Goal: Book appointment/travel/reservation

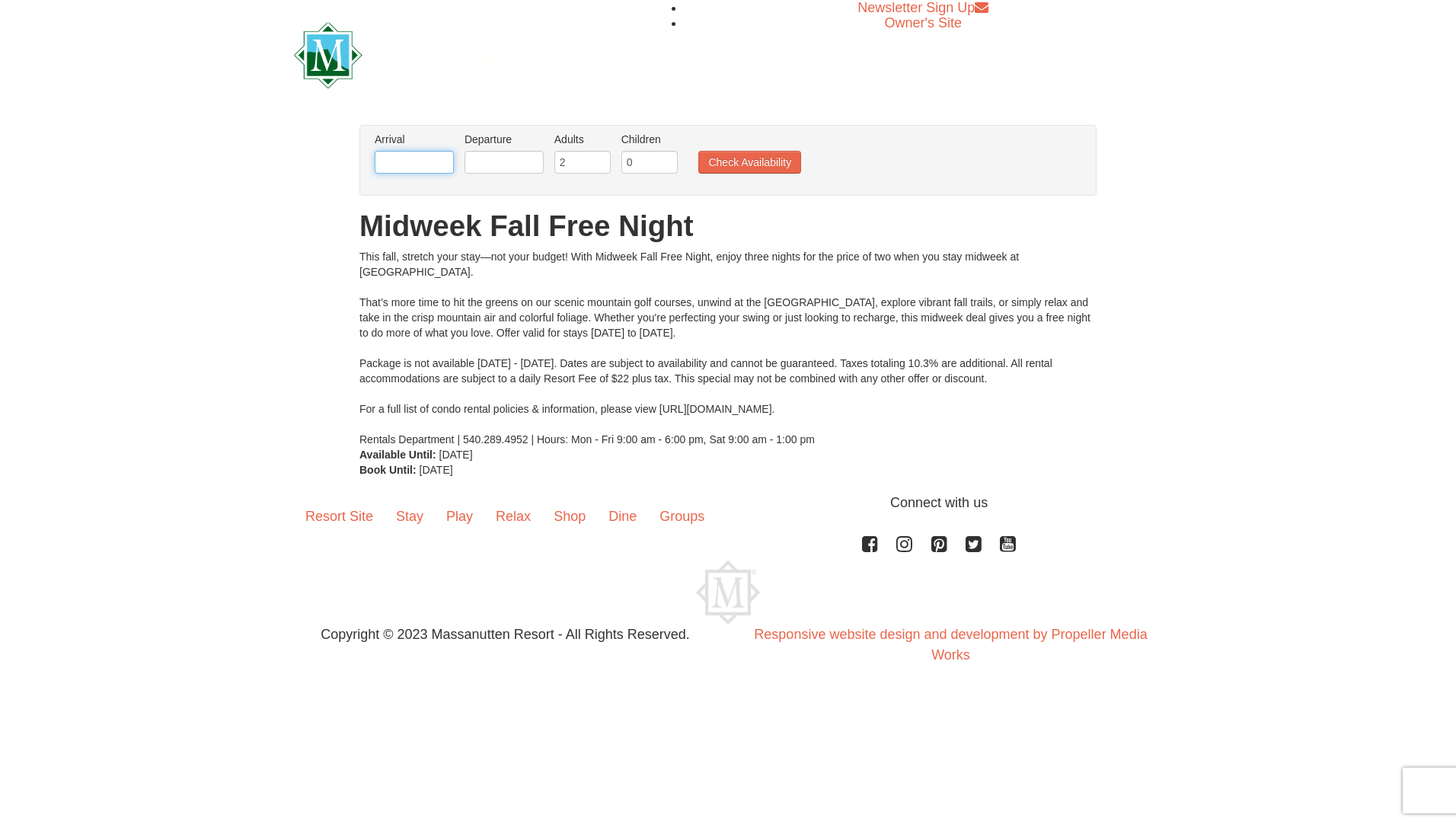
click at [422, 159] on input "text" at bounding box center [414, 162] width 80 height 23
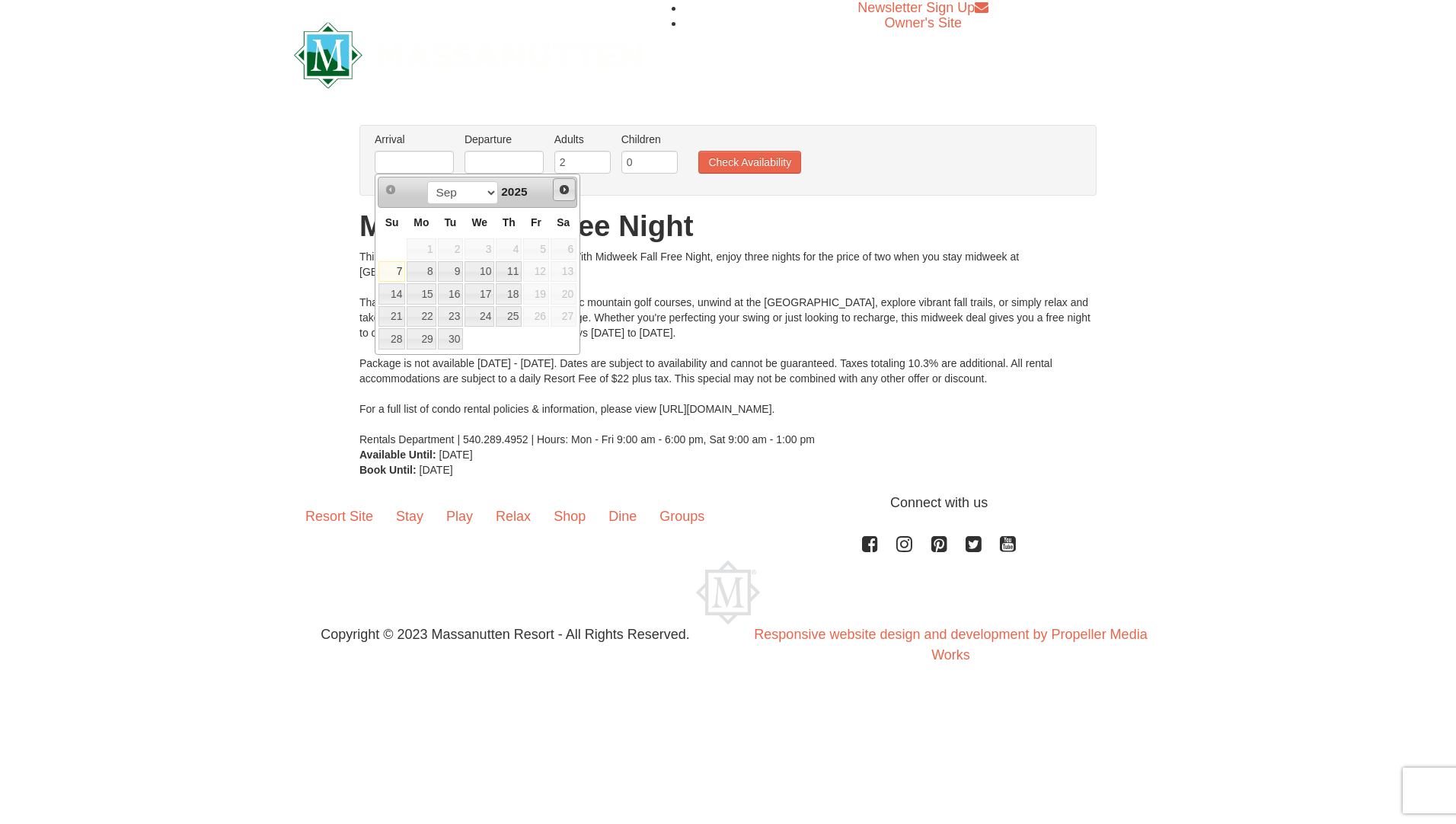
click at [564, 189] on span "Next" at bounding box center [564, 189] width 12 height 12
click at [428, 296] on link "15" at bounding box center [421, 294] width 29 height 21
type input "[DATE]"
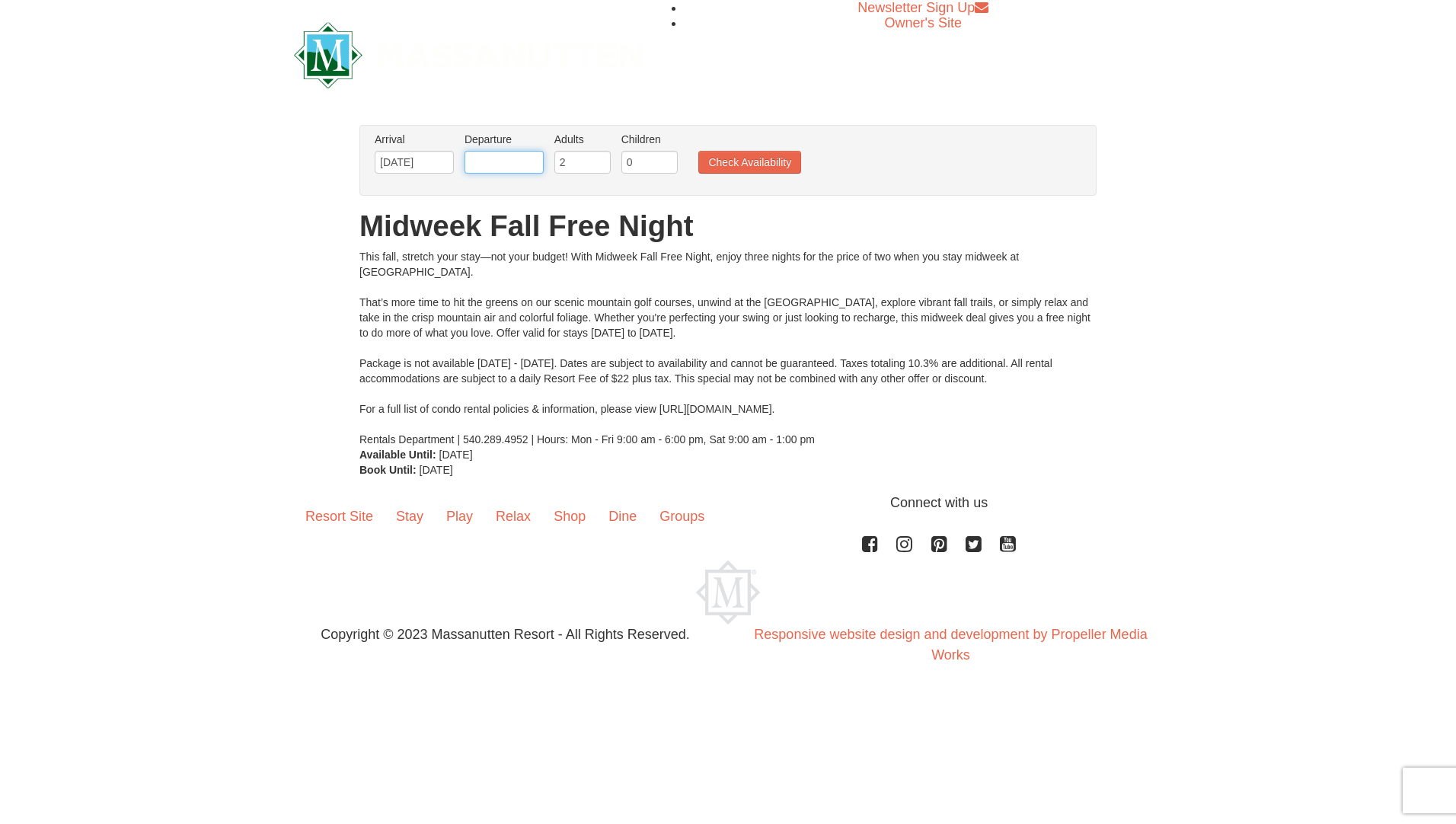
click at [530, 166] on input "text" at bounding box center [504, 162] width 80 height 23
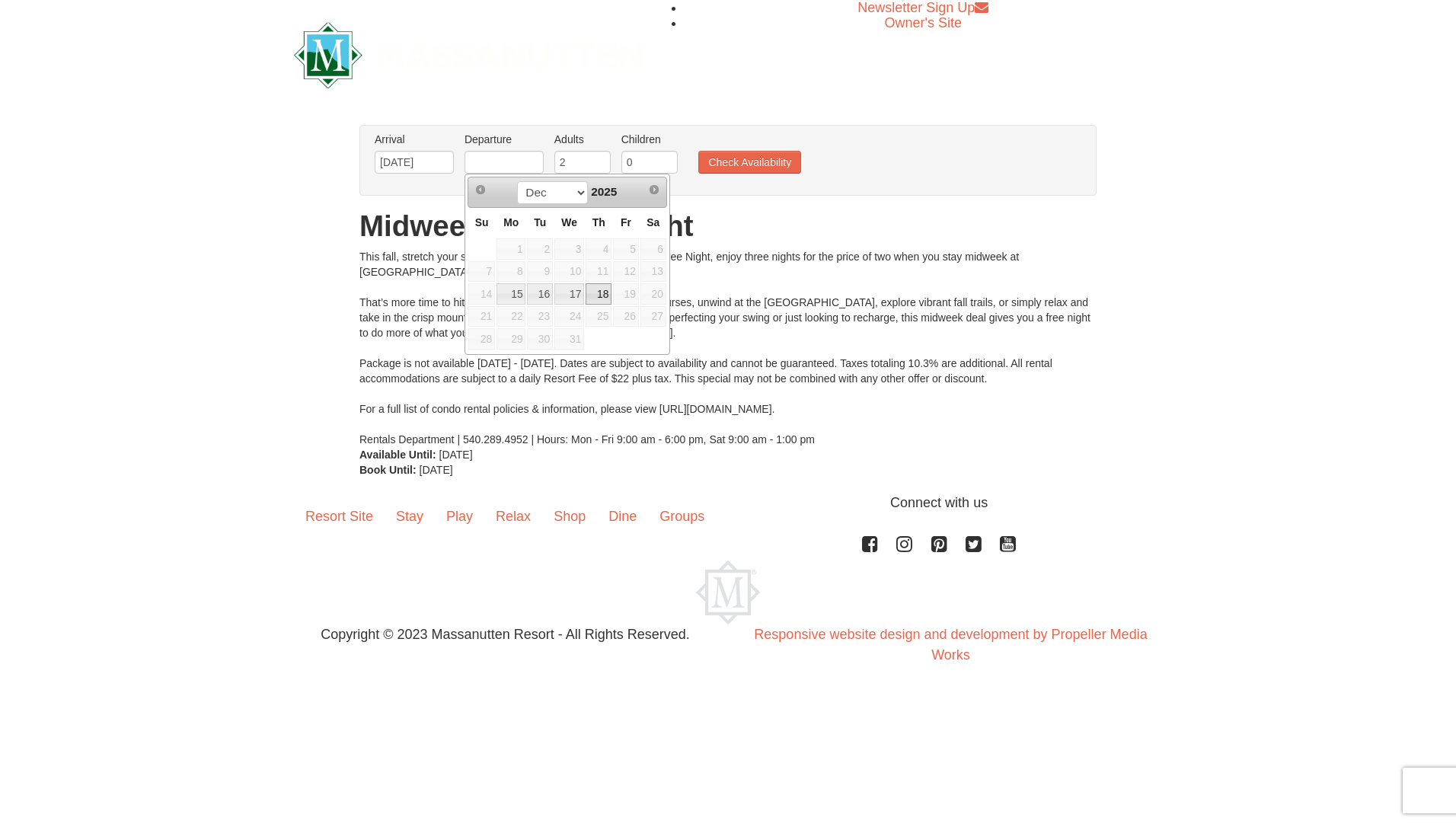
click at [592, 298] on link "18" at bounding box center [598, 294] width 26 height 21
type input "[DATE]"
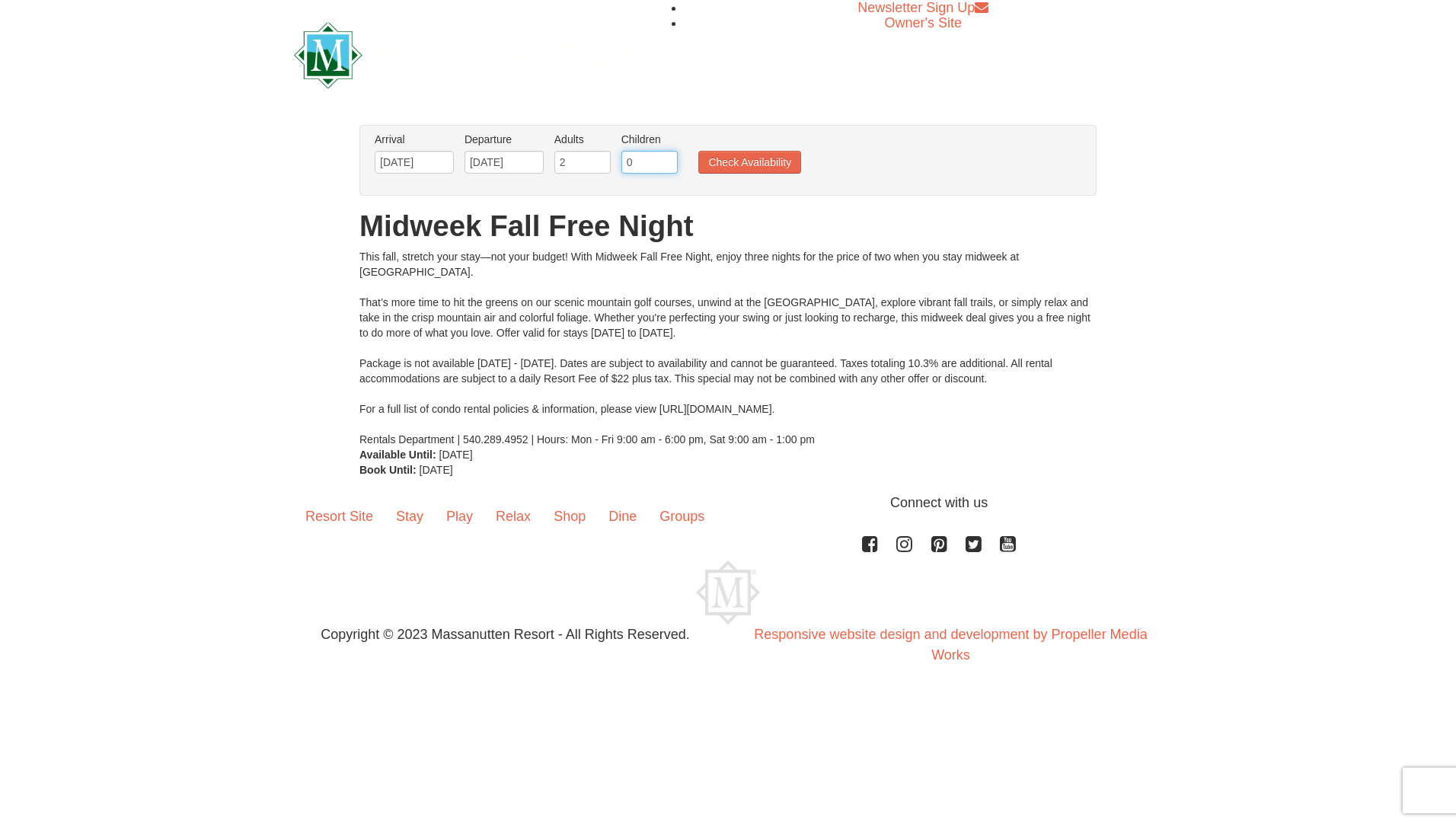
click at [638, 155] on input "0" at bounding box center [649, 162] width 57 height 23
type input "2"
click at [753, 152] on button "Check Availability" at bounding box center [749, 162] width 102 height 23
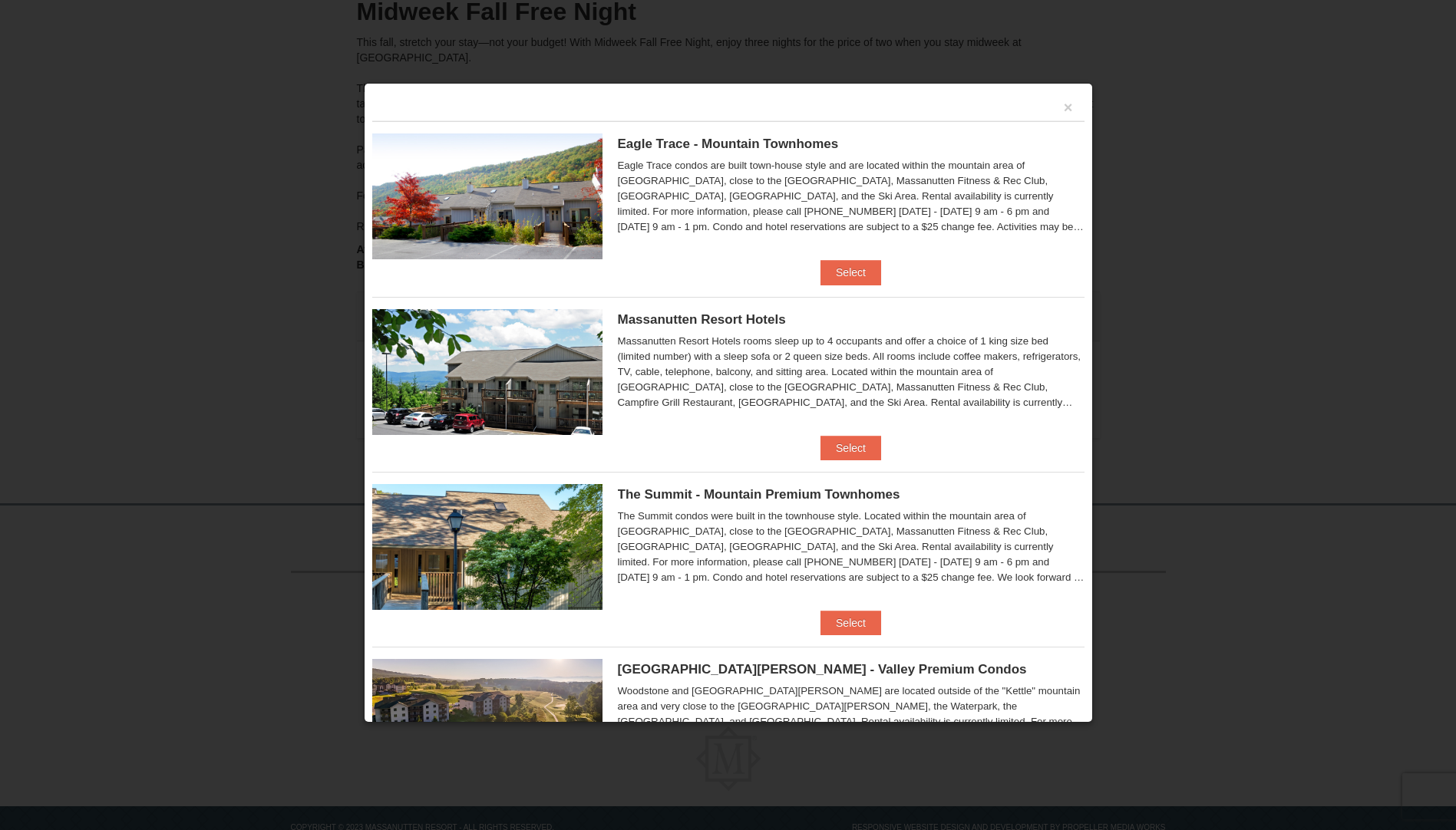
scroll to position [144, 0]
